Goal: Task Accomplishment & Management: Manage account settings

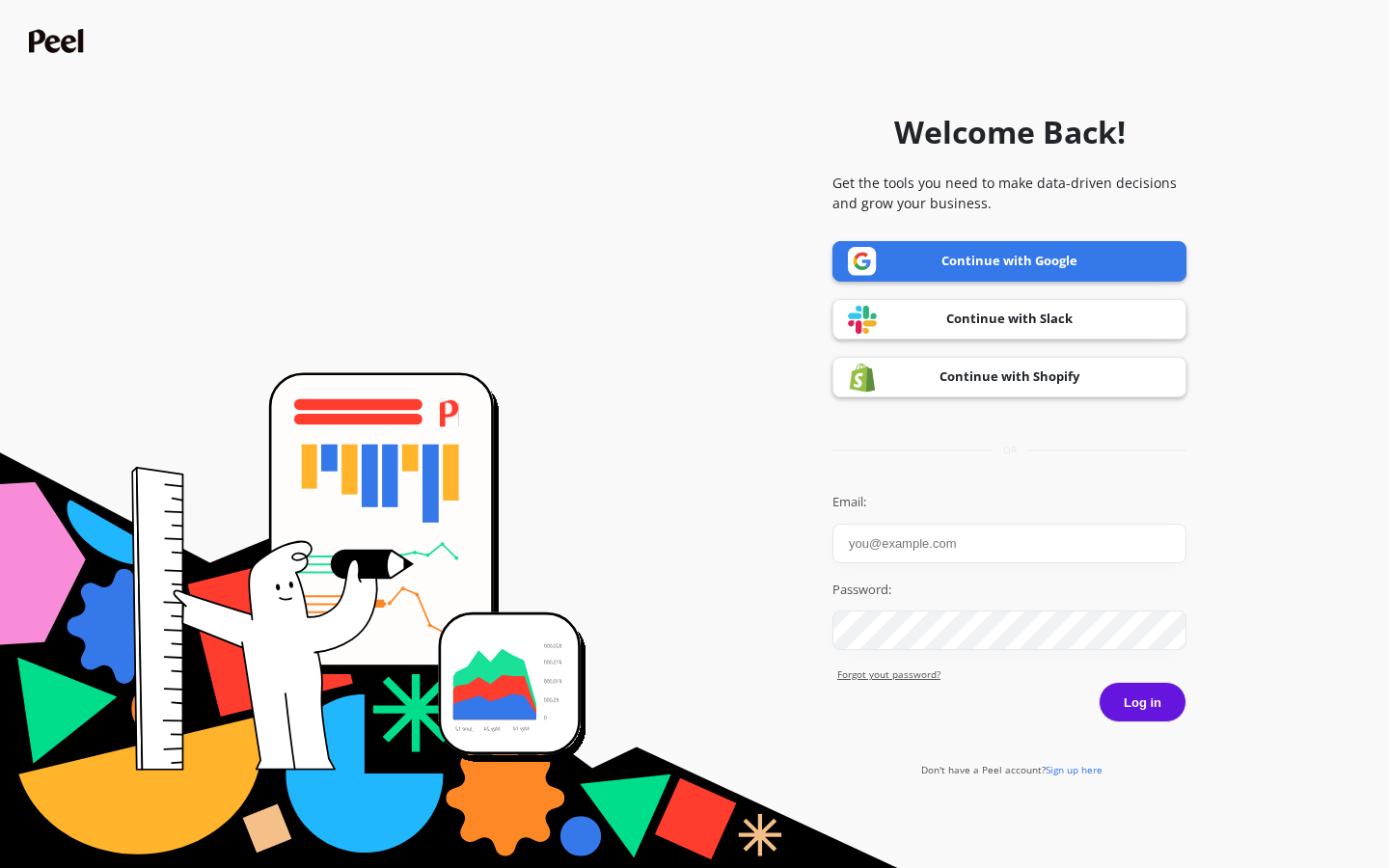
click at [1009, 543] on input "Email:" at bounding box center [1008, 543] width 354 height 40
type input "[EMAIL_ADDRESS][DOMAIN_NAME]"
click at [1098, 682] on button "Log in" at bounding box center [1142, 702] width 88 height 41
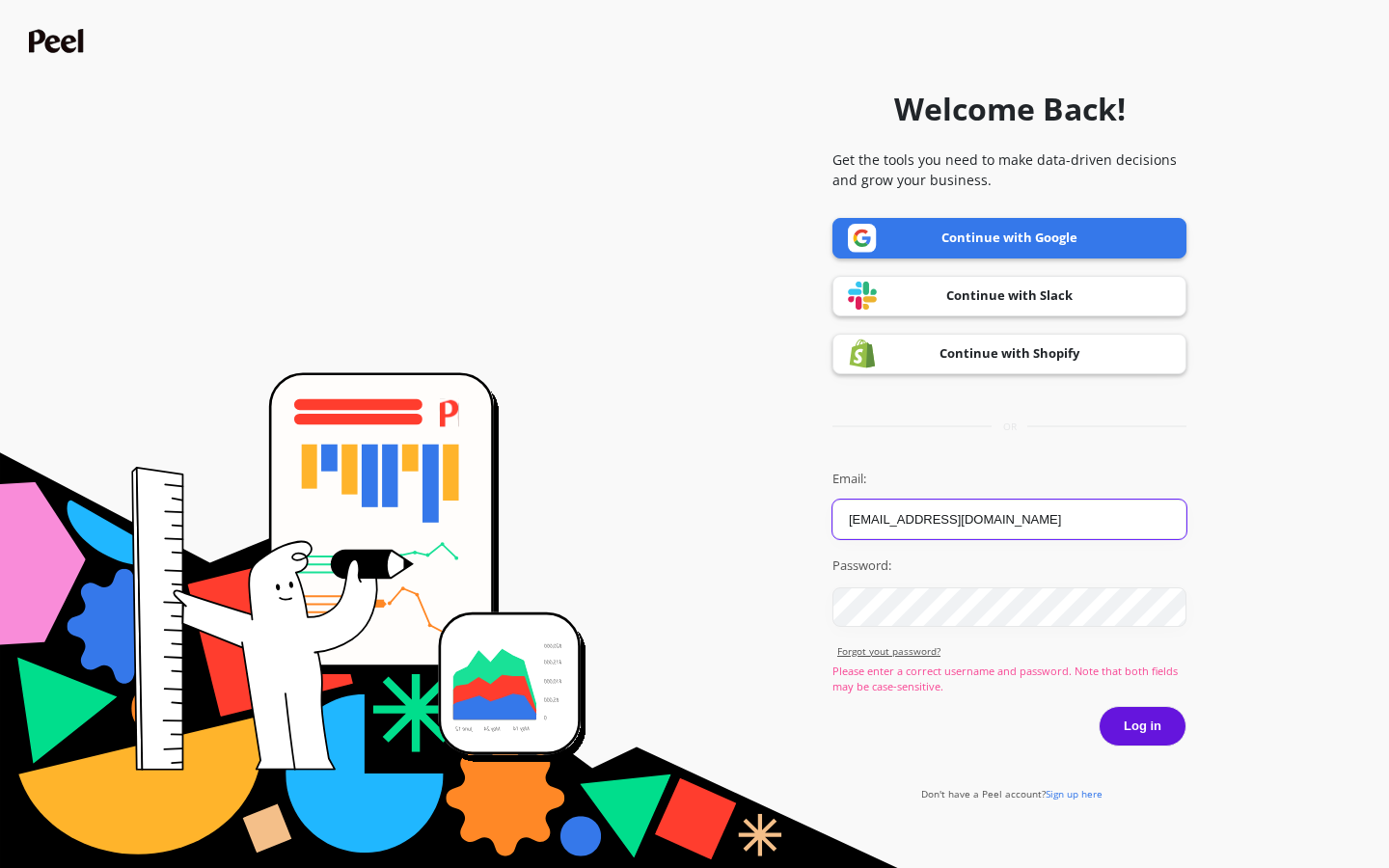
click at [1009, 519] on input "[EMAIL_ADDRESS][DOMAIN_NAME]" at bounding box center [1008, 519] width 354 height 40
type input "太"
type input "[EMAIL_ADDRESS][DOMAIN_NAME]"
click at [1098, 706] on button "Log in" at bounding box center [1142, 727] width 88 height 41
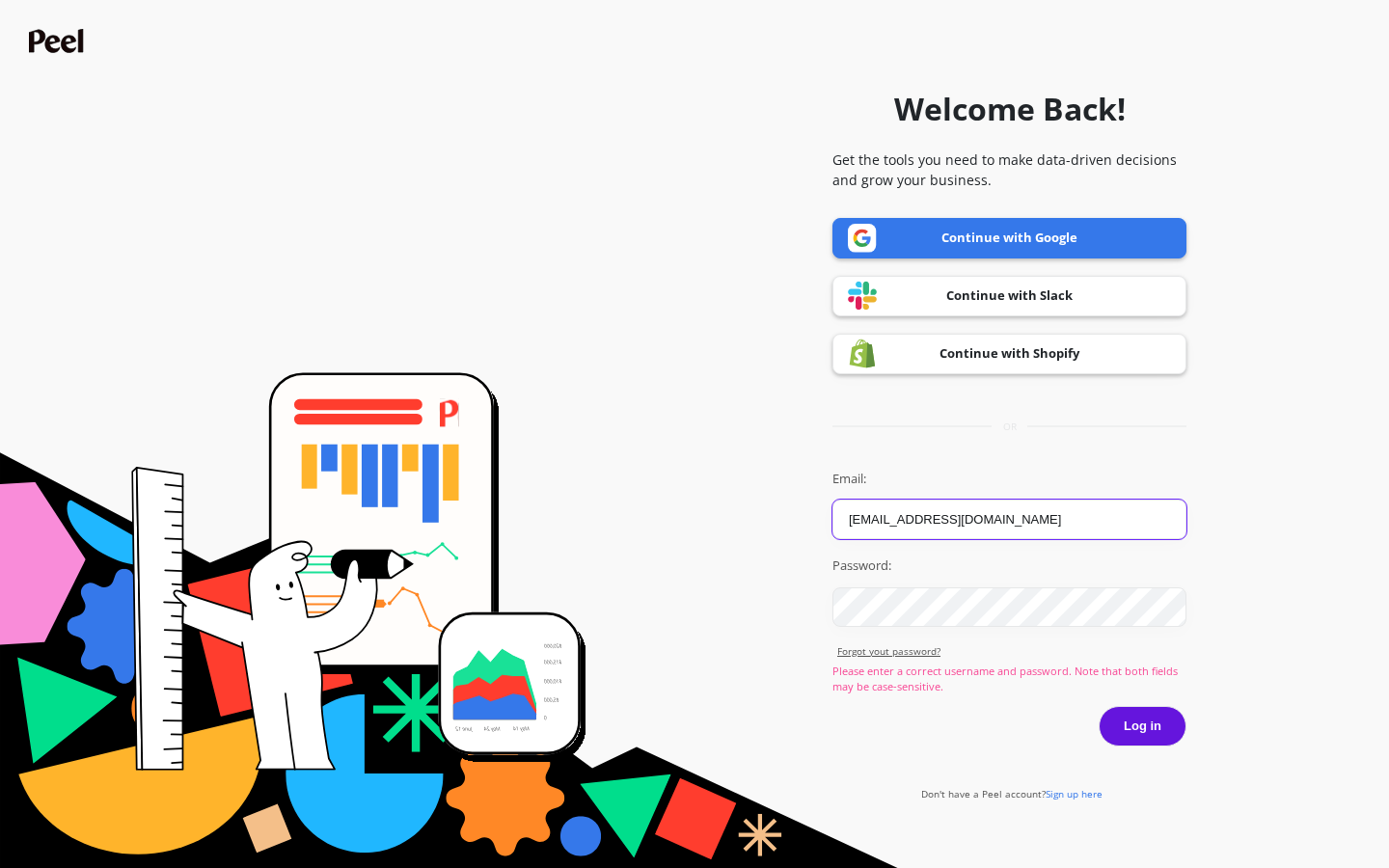
click at [1009, 519] on input "parkercatherine622@gmail.com" at bounding box center [1008, 519] width 354 height 40
type input "[EMAIL_ADDRESS][DOMAIN_NAME]"
click at [1098, 706] on button "Log in" at bounding box center [1142, 727] width 88 height 41
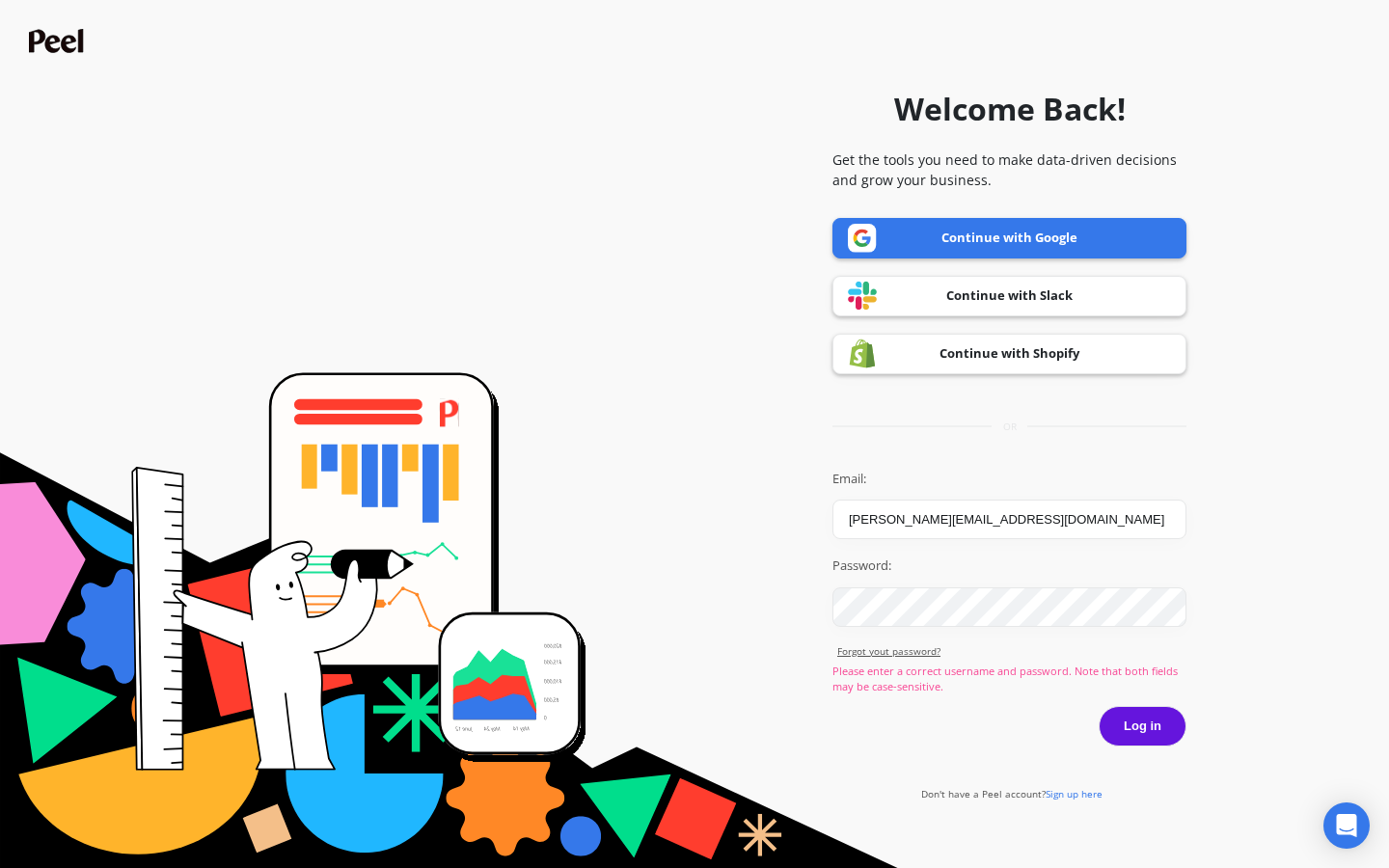
click at [1142, 726] on button "Log in" at bounding box center [1142, 727] width 88 height 41
click at [1009, 519] on input "[EMAIL_ADDRESS][DOMAIN_NAME]" at bounding box center [1008, 519] width 354 height 40
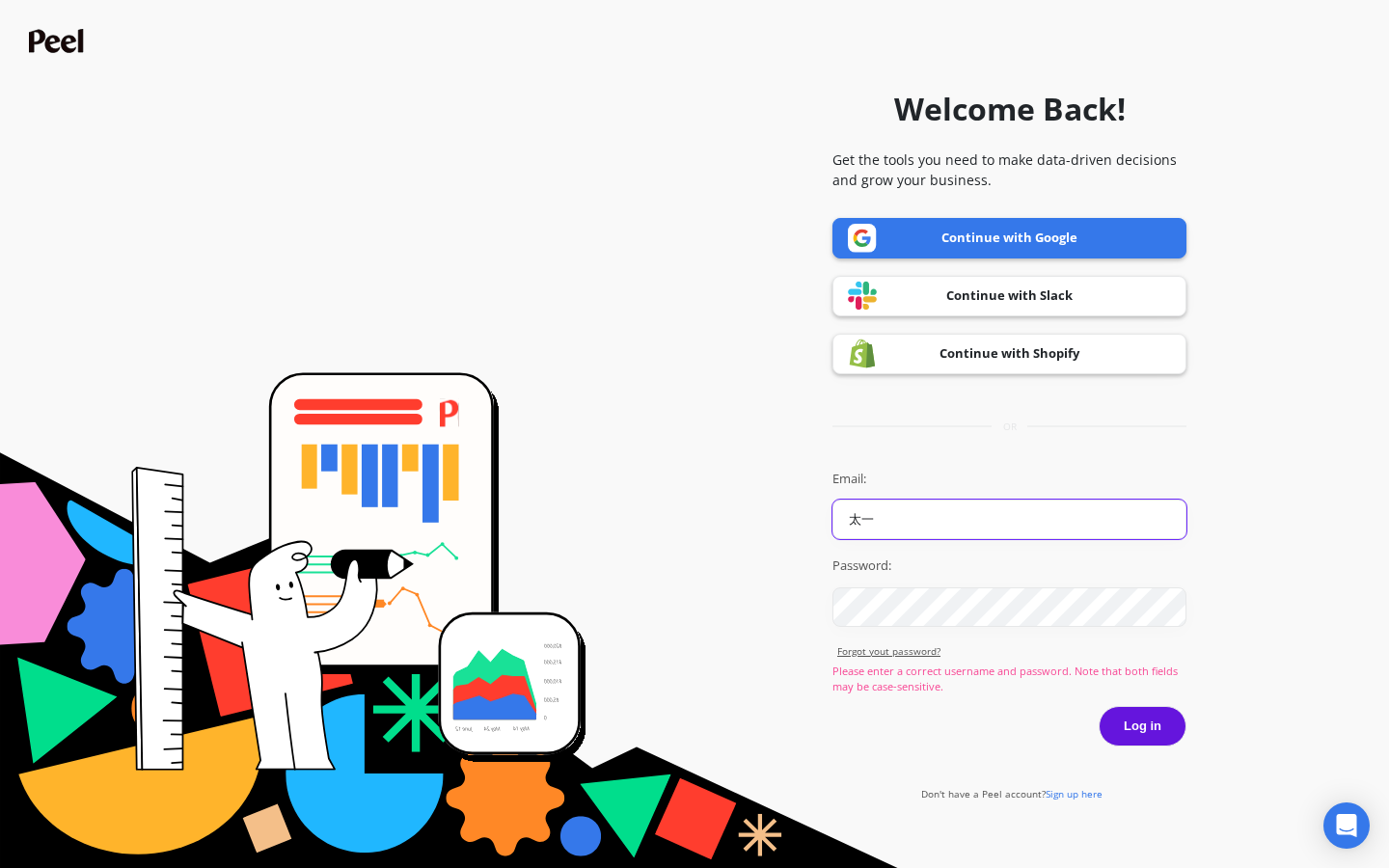
type input "太"
type input "[EMAIL_ADDRESS][DOMAIN_NAME]"
